Goal: Navigation & Orientation: Find specific page/section

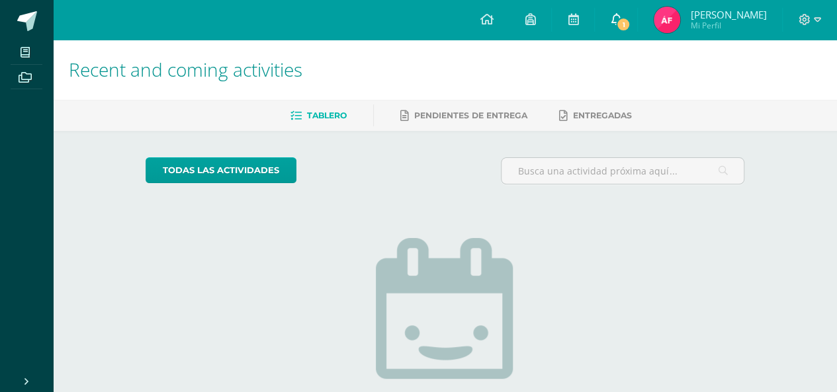
click at [637, 18] on link "1" at bounding box center [616, 20] width 42 height 40
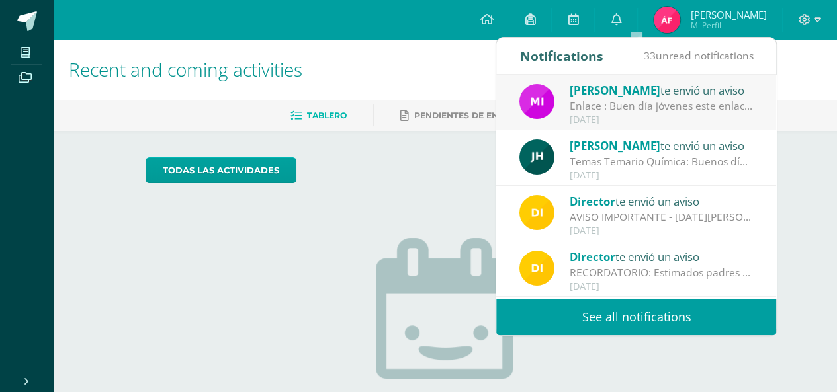
click at [415, 69] on h1 "Recent and coming activities" at bounding box center [445, 70] width 752 height 60
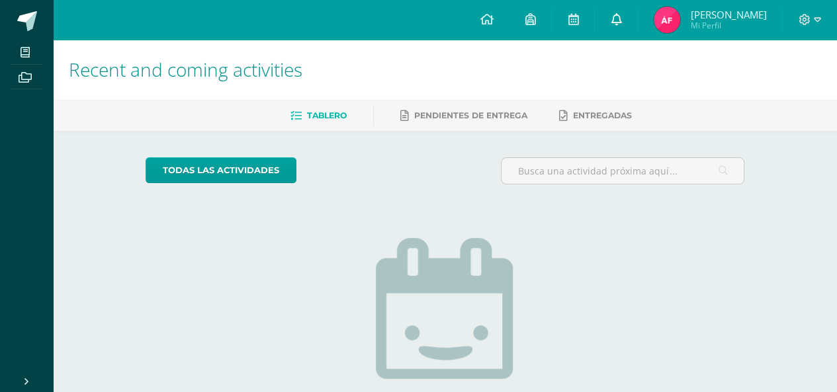
click at [621, 18] on icon at bounding box center [615, 19] width 11 height 12
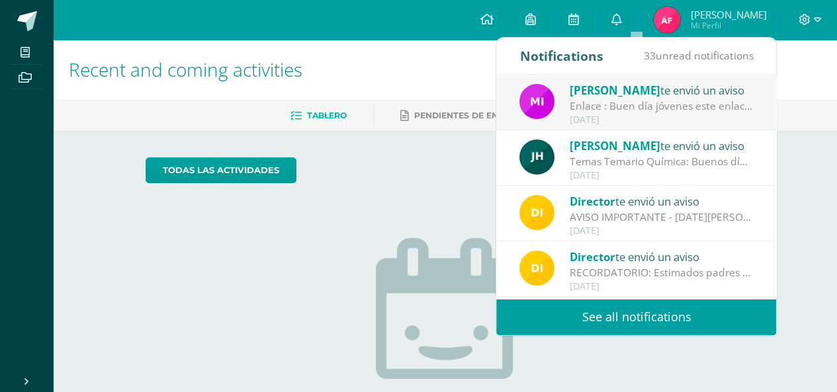
click at [580, 314] on link "See all notifications" at bounding box center [636, 317] width 280 height 36
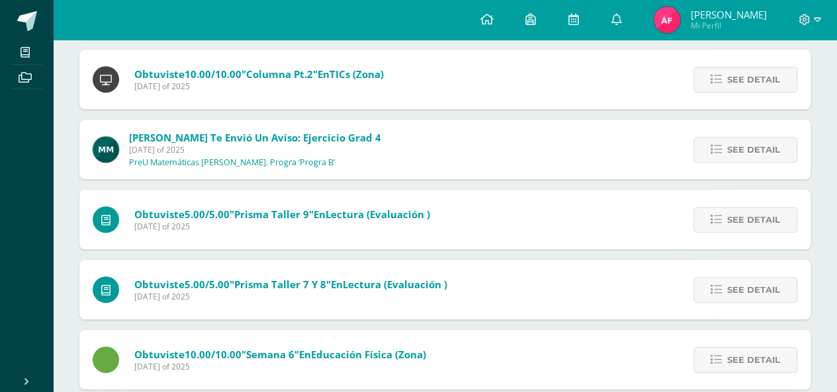
scroll to position [362, 0]
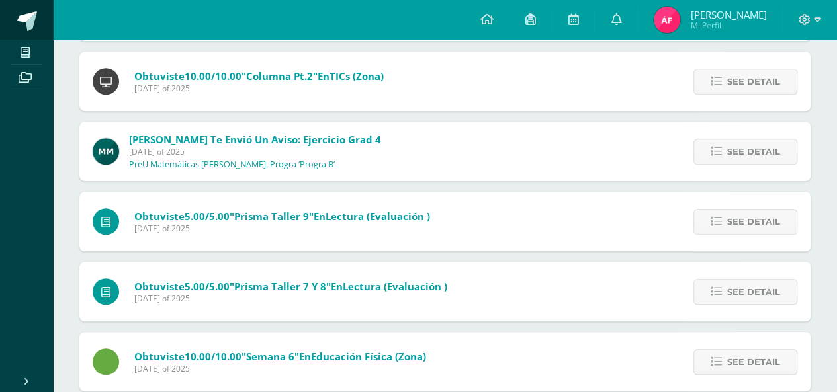
click at [40, 15] on link at bounding box center [26, 20] width 53 height 40
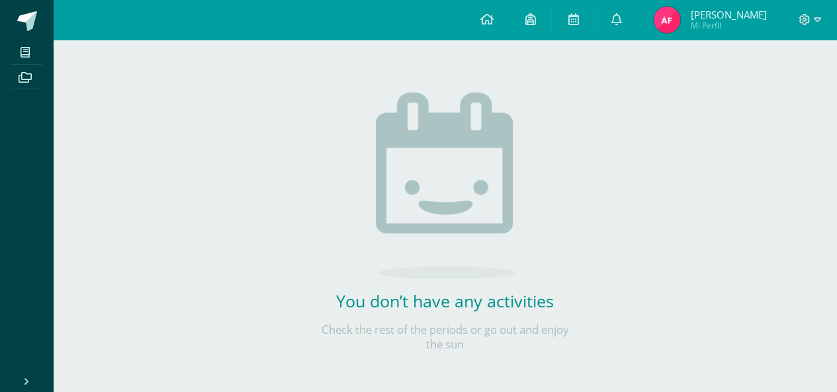
scroll to position [68, 0]
